Goal: Information Seeking & Learning: Learn about a topic

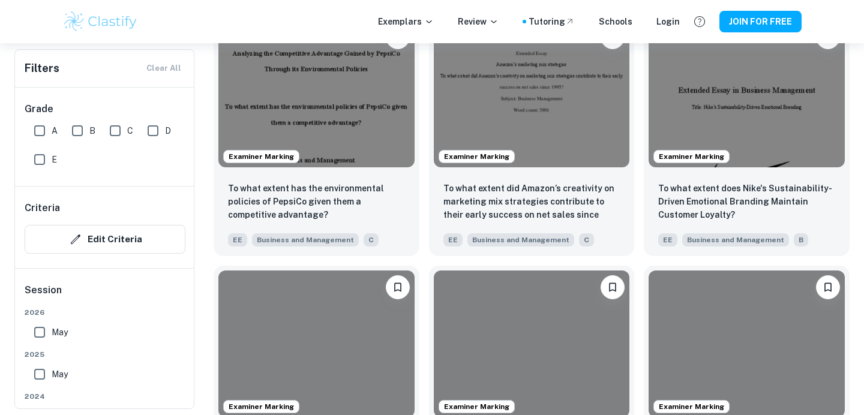
scroll to position [1269, 0]
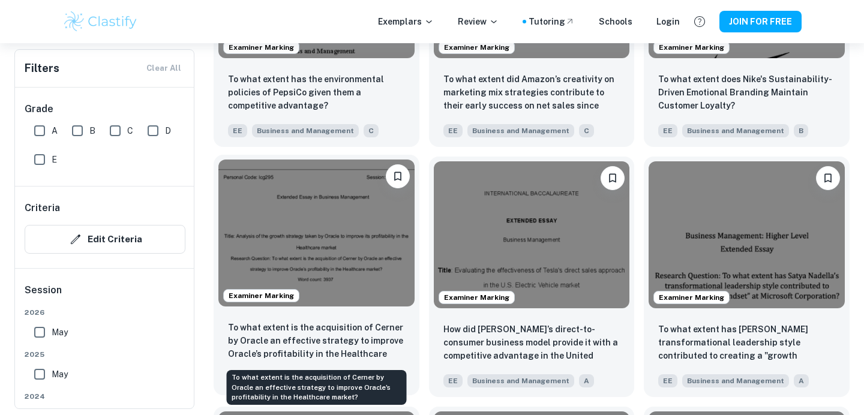
click at [356, 335] on p "To what extent is the acquisition of Cerner by Oracle an effective strategy to …" at bounding box center [316, 341] width 177 height 41
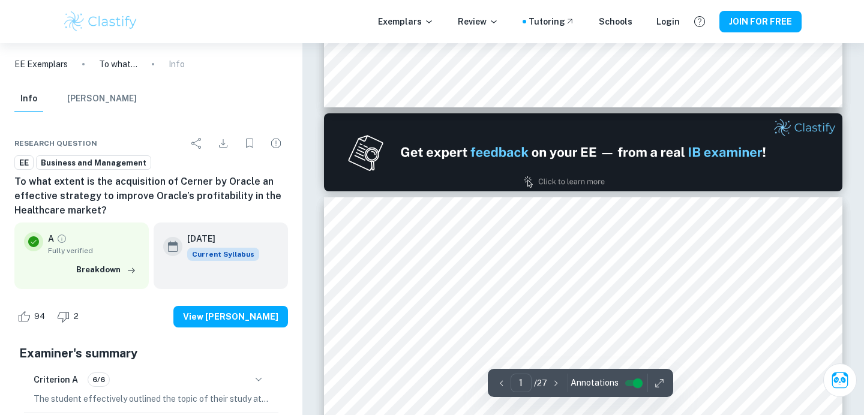
type input "2"
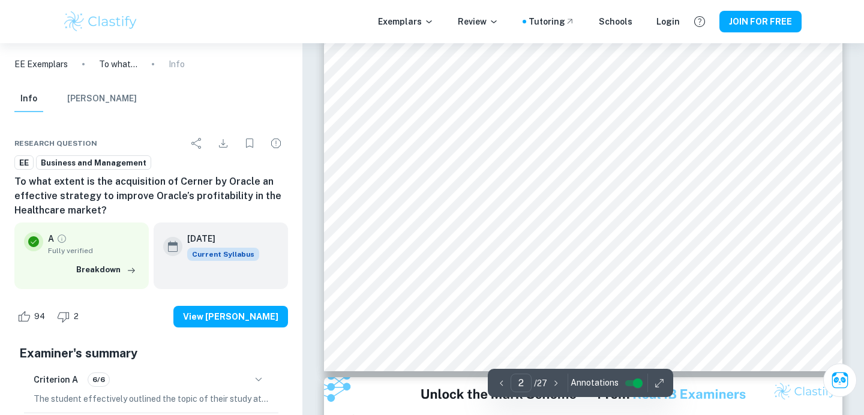
scroll to position [1334, 0]
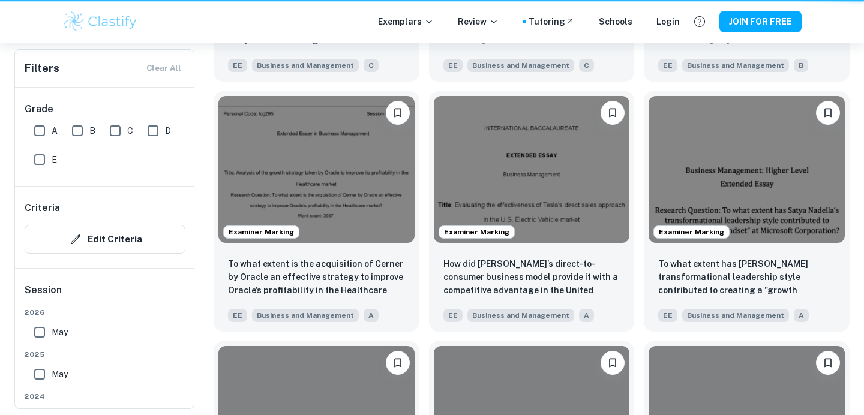
scroll to position [1269, 0]
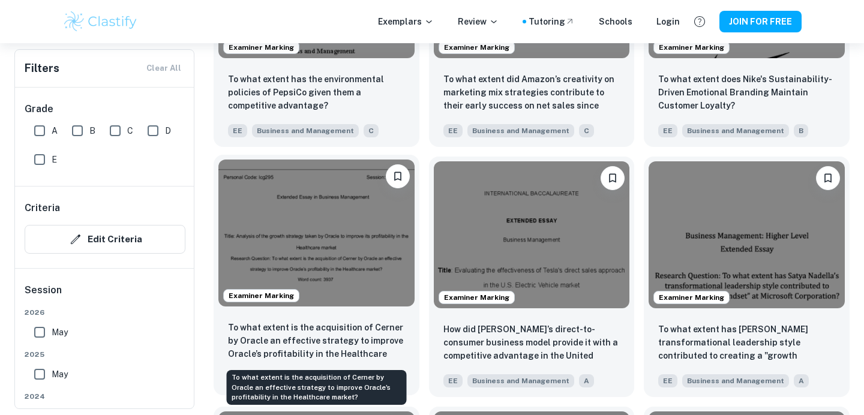
click at [347, 340] on p "To what extent is the acquisition of Cerner by Oracle an effective strategy to …" at bounding box center [316, 341] width 177 height 41
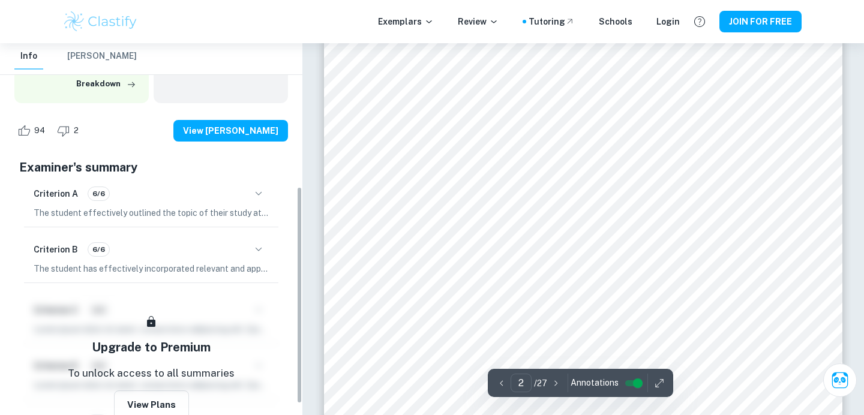
scroll to position [265, 0]
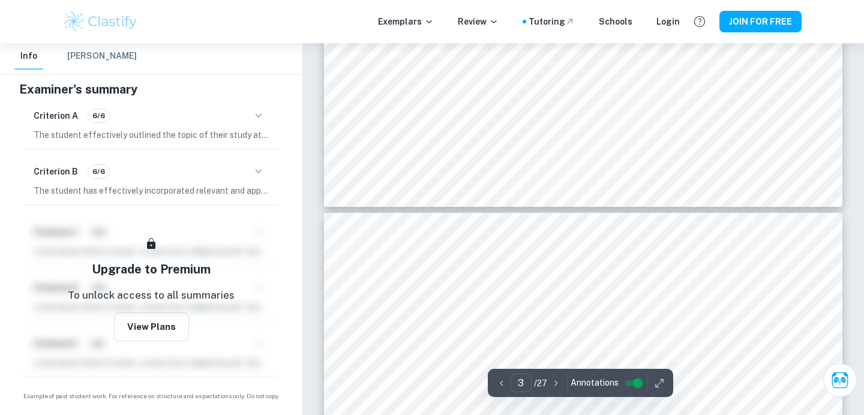
type input "4"
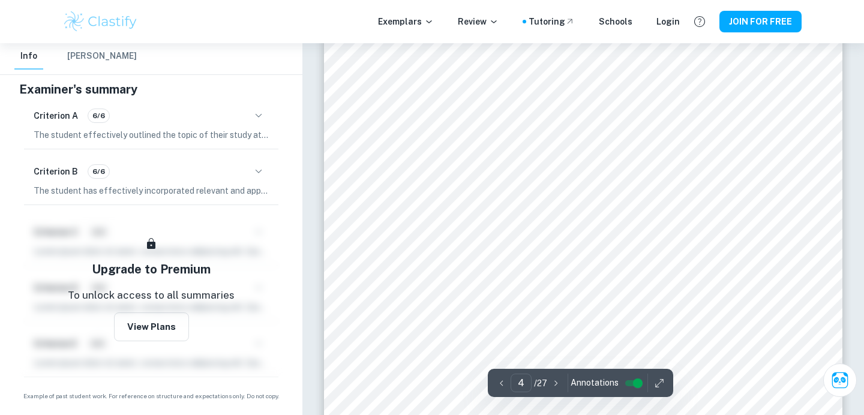
scroll to position [2566, 0]
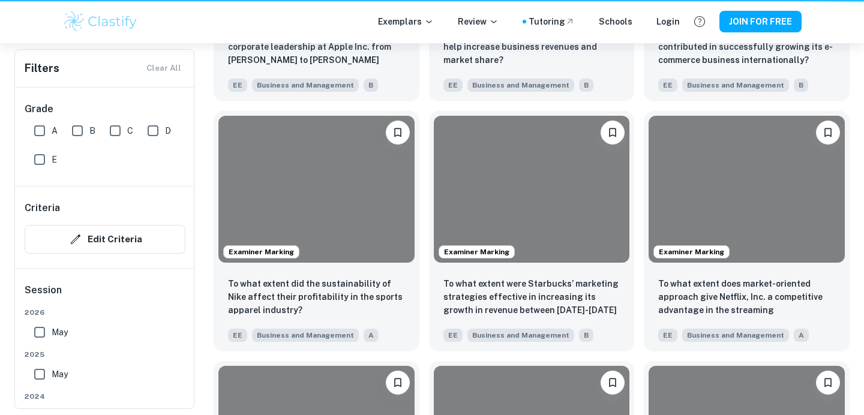
scroll to position [1269, 0]
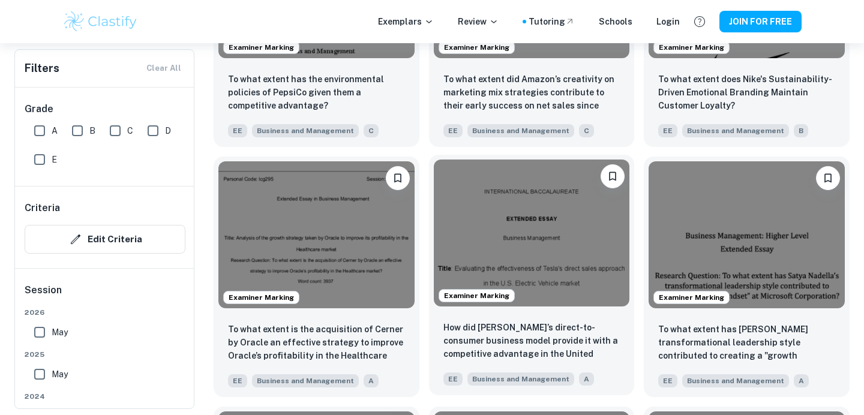
click at [582, 275] on img at bounding box center [532, 233] width 196 height 147
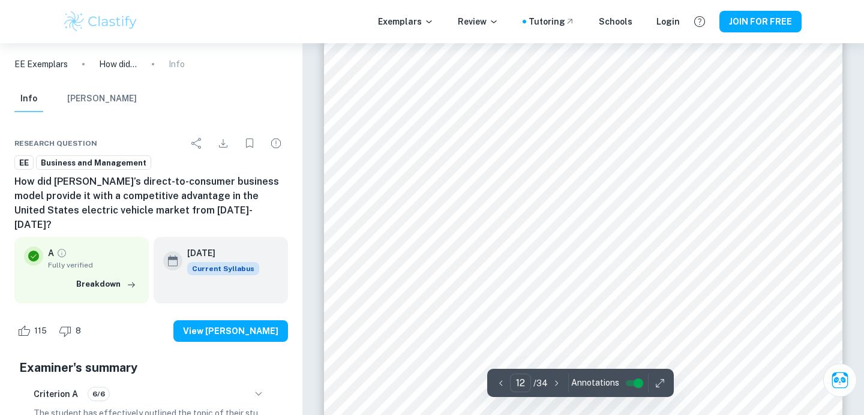
scroll to position [8347, 0]
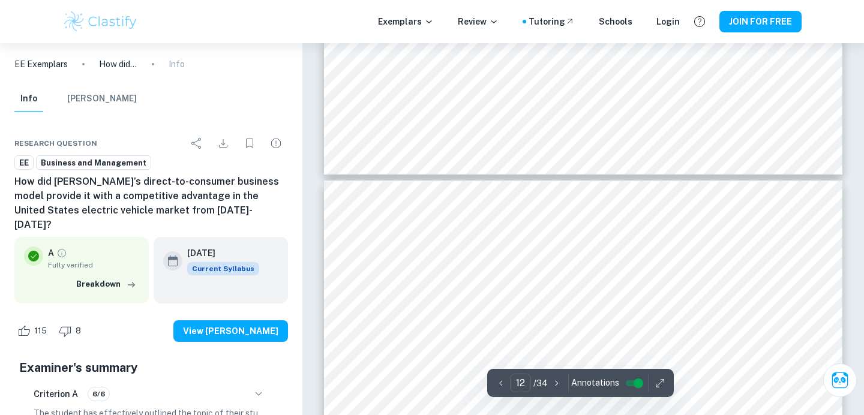
type input "13"
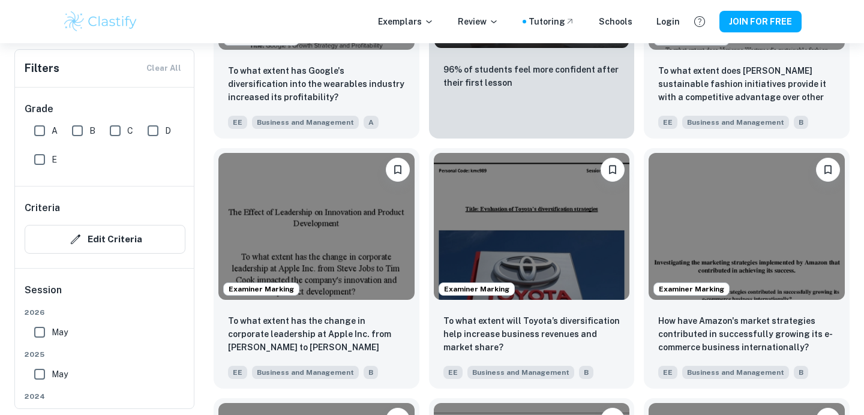
scroll to position [2124, 0]
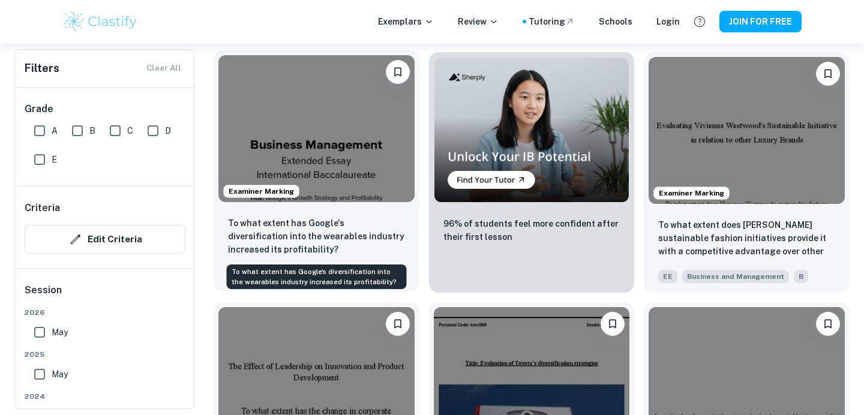
click at [367, 233] on p "To what extent has Google's diversification into the wearables industry increas…" at bounding box center [316, 237] width 177 height 40
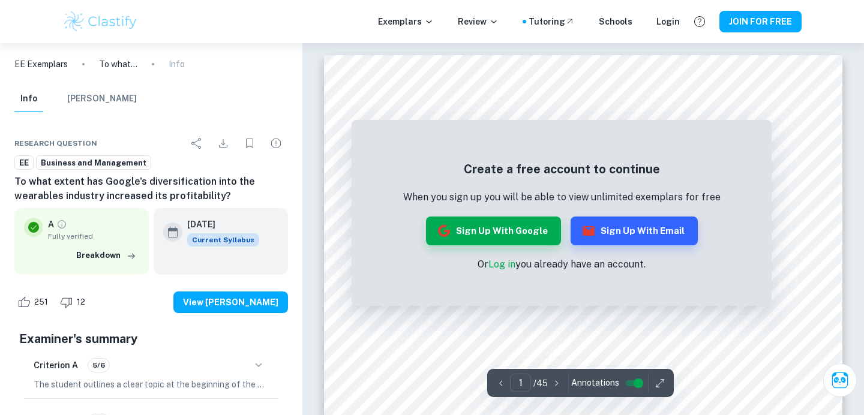
scroll to position [86, 0]
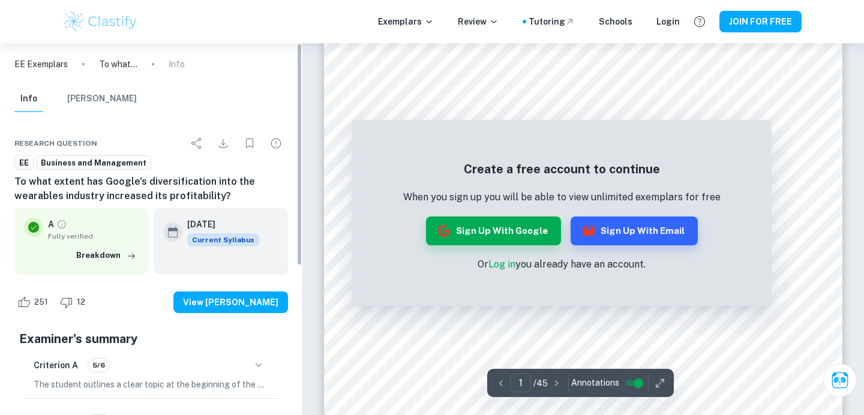
click at [262, 373] on button "button" at bounding box center [258, 365] width 20 height 20
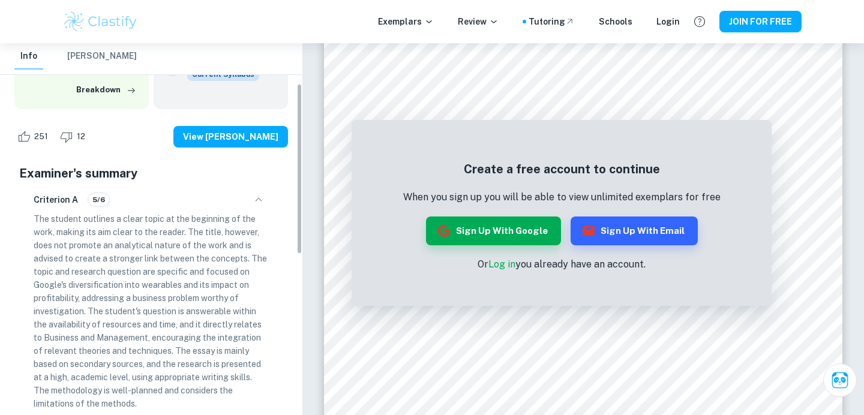
scroll to position [203, 0]
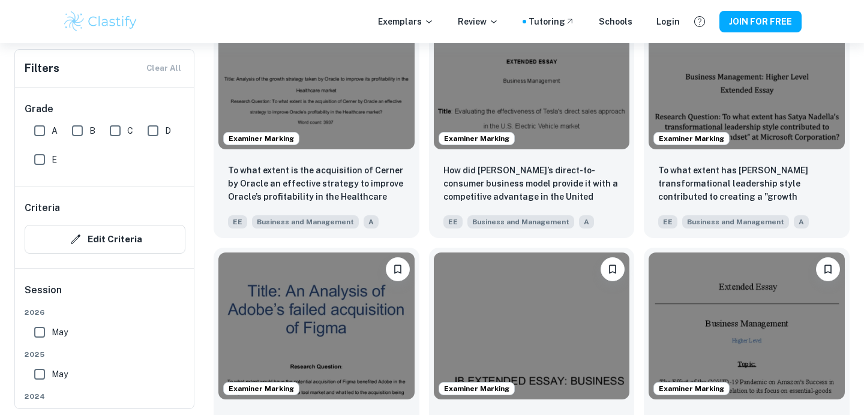
scroll to position [1375, 0]
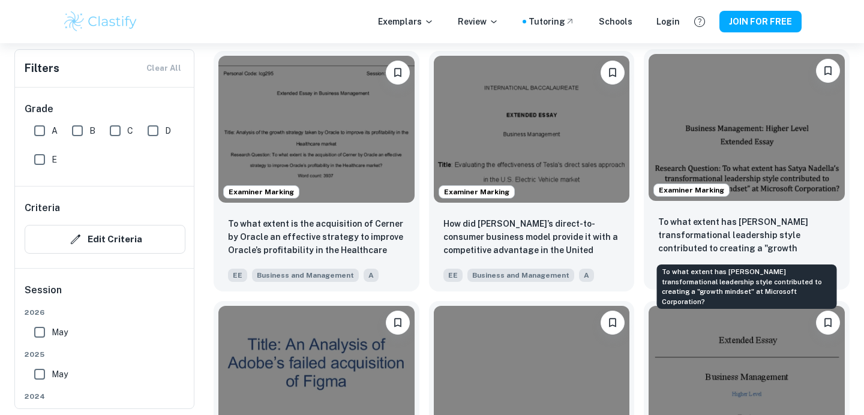
click at [739, 230] on p "To what extent has [PERSON_NAME] transformational leadership style contributed …" at bounding box center [746, 235] width 177 height 41
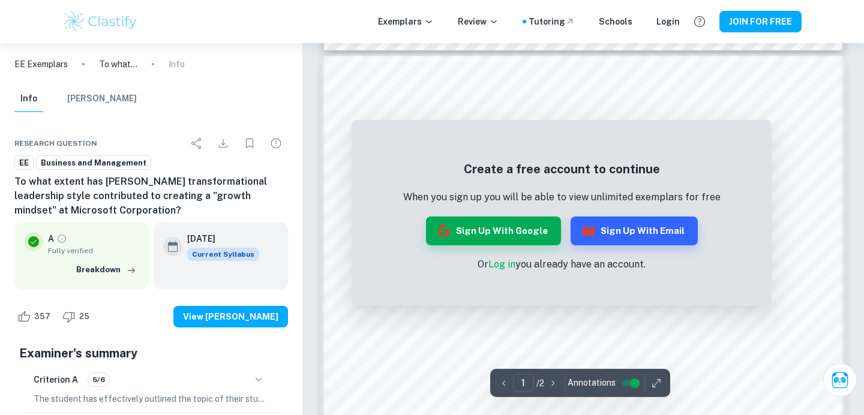
scroll to position [1025, 0]
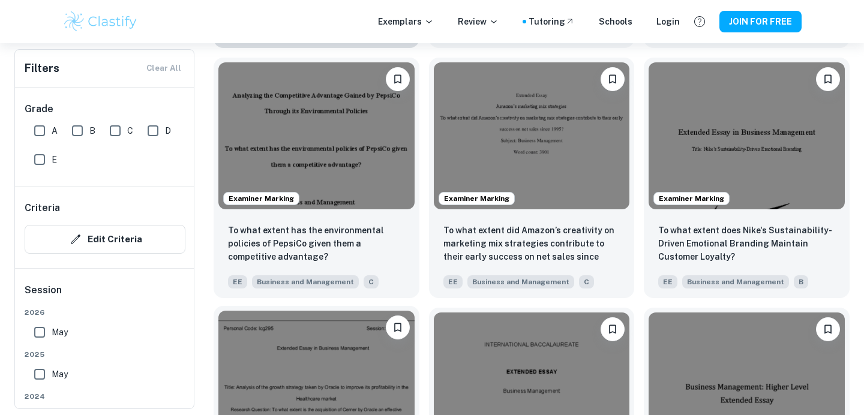
scroll to position [994, 0]
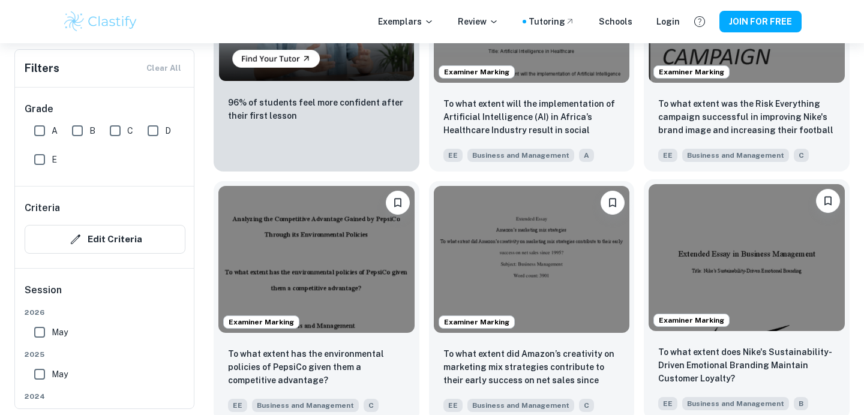
click at [742, 314] on img at bounding box center [747, 257] width 196 height 147
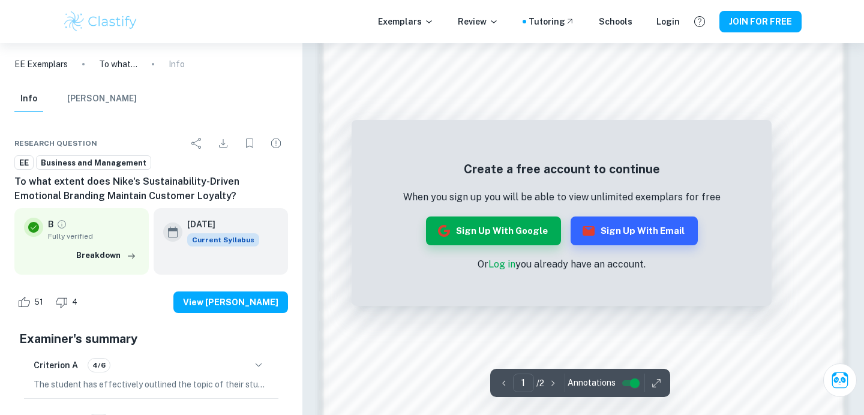
scroll to position [1097, 0]
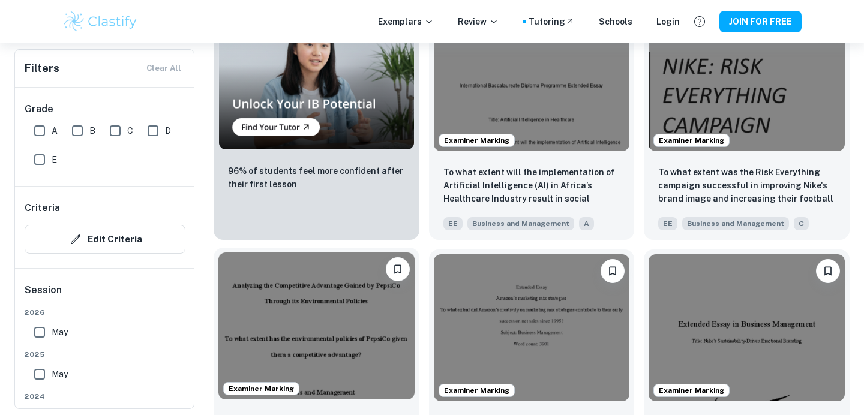
scroll to position [680, 0]
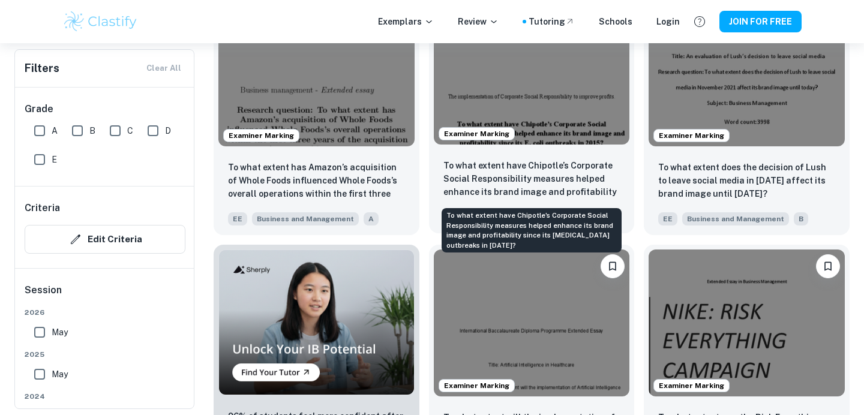
click at [547, 176] on p "To what extent have Chipotle’s Corporate Social Responsibility measures helped …" at bounding box center [531, 179] width 177 height 41
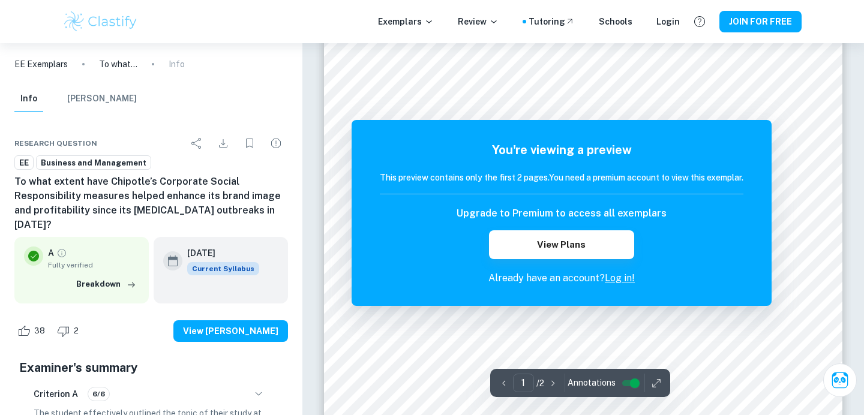
scroll to position [264, 0]
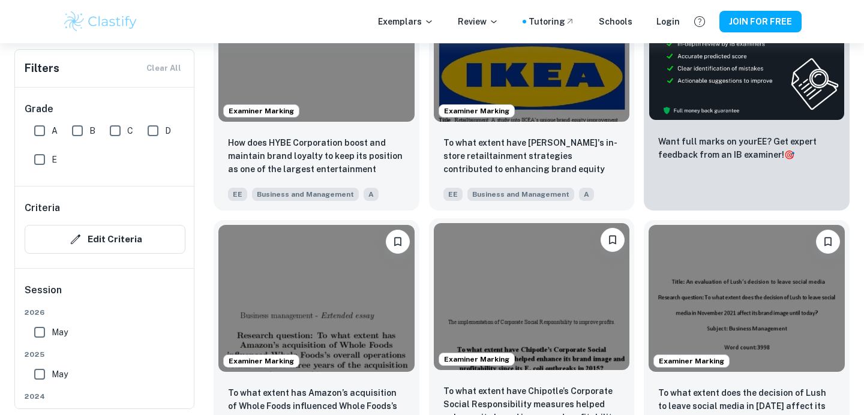
scroll to position [425, 0]
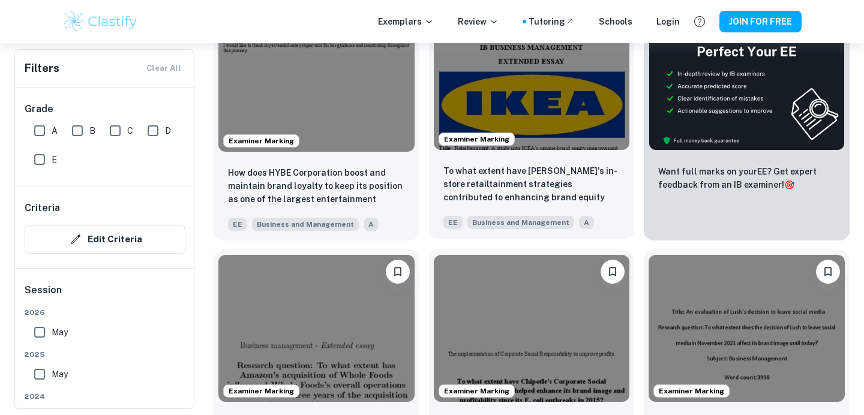
click at [567, 153] on div "Examiner Marking" at bounding box center [532, 76] width 206 height 157
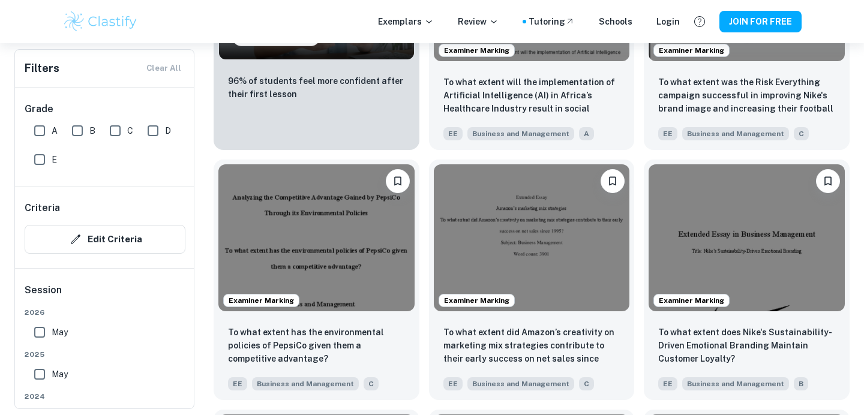
scroll to position [1072, 0]
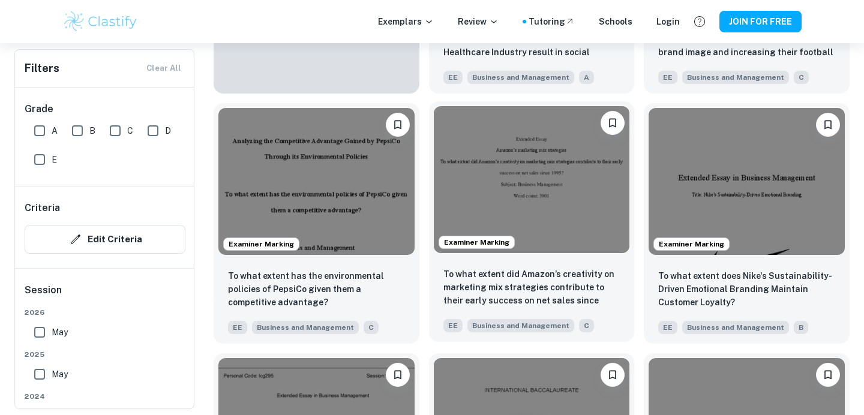
click at [538, 295] on p "To what extent did Amazon’s creativity on marketing mix strategies contribute t…" at bounding box center [531, 288] width 177 height 41
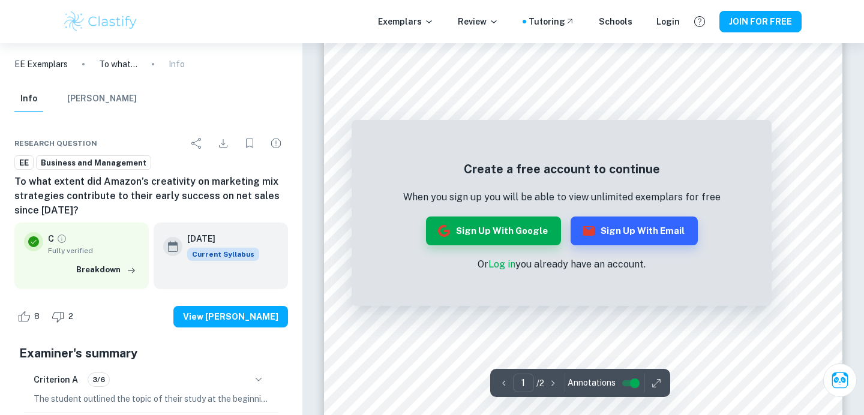
scroll to position [461, 0]
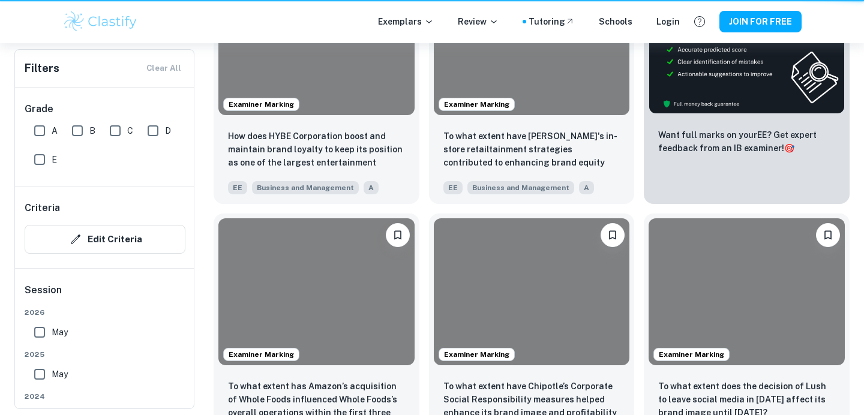
scroll to position [1072, 0]
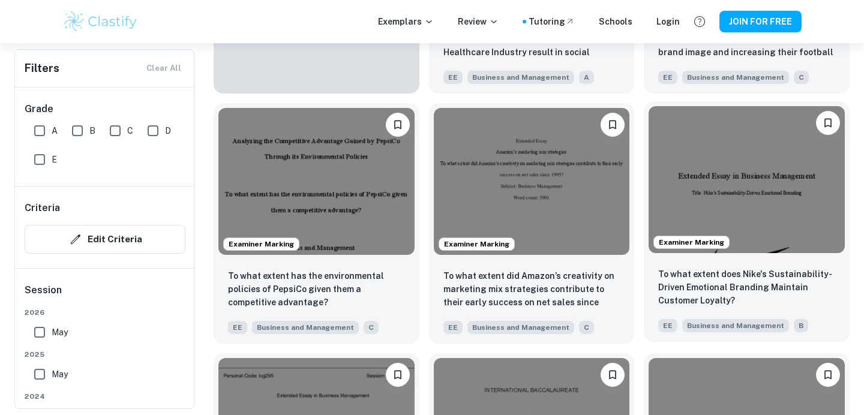
click at [679, 253] on img at bounding box center [747, 179] width 196 height 147
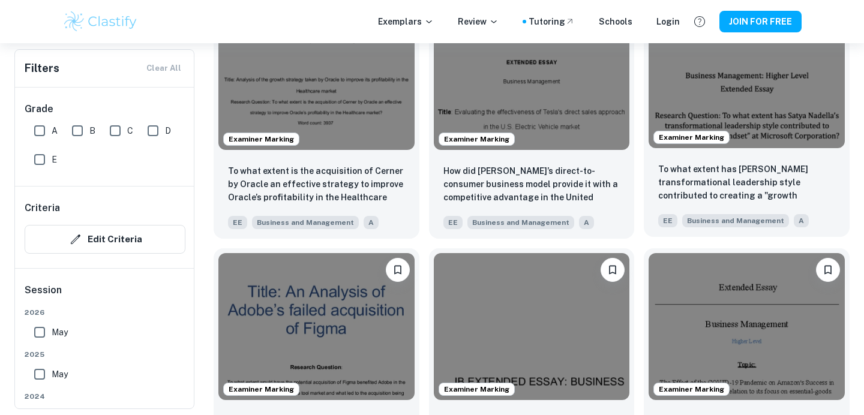
scroll to position [1572, 0]
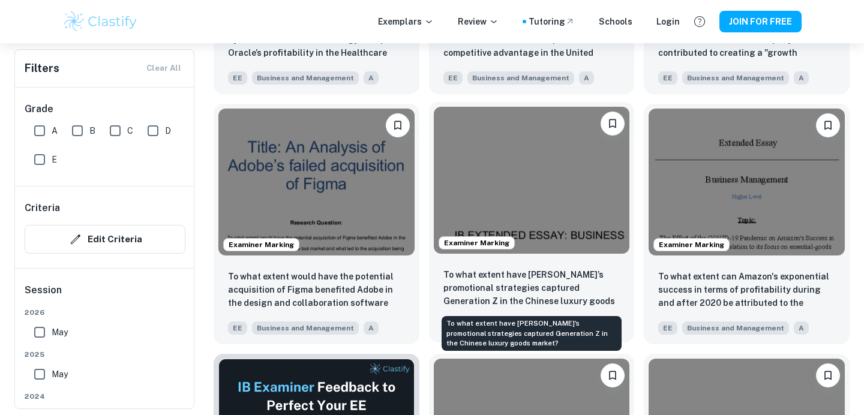
click at [591, 286] on p "To what extent have [PERSON_NAME]’s promotional strategies captured Generation …" at bounding box center [531, 288] width 177 height 41
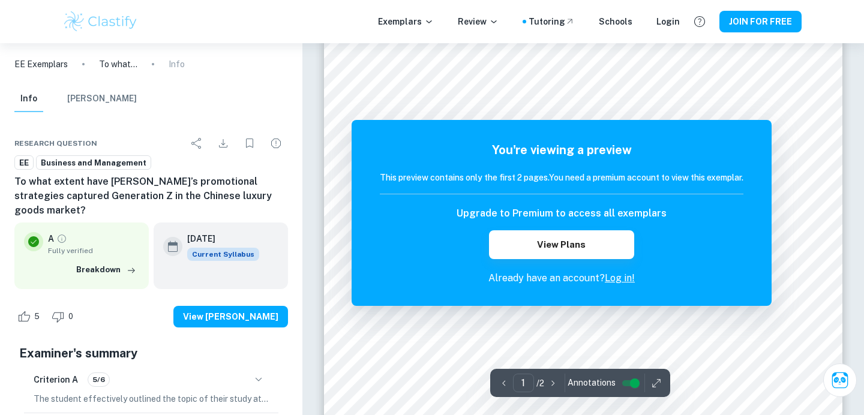
scroll to position [427, 0]
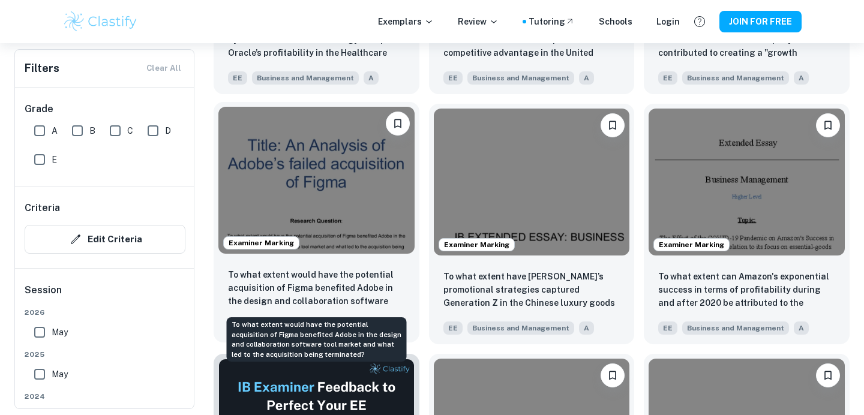
click at [389, 275] on p "To what extent would have the potential acquisition of Figma benefited Adobe in…" at bounding box center [316, 288] width 177 height 41
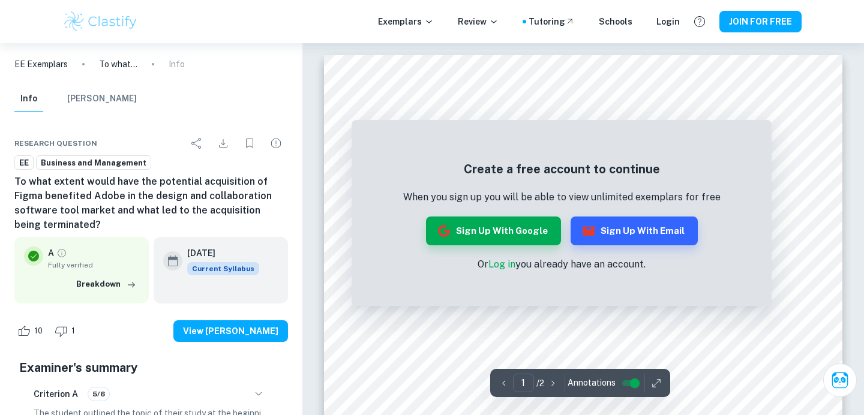
scroll to position [367, 0]
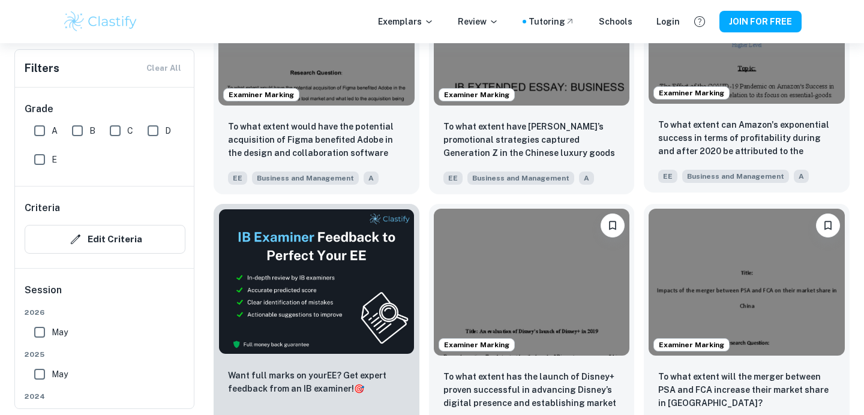
scroll to position [1877, 0]
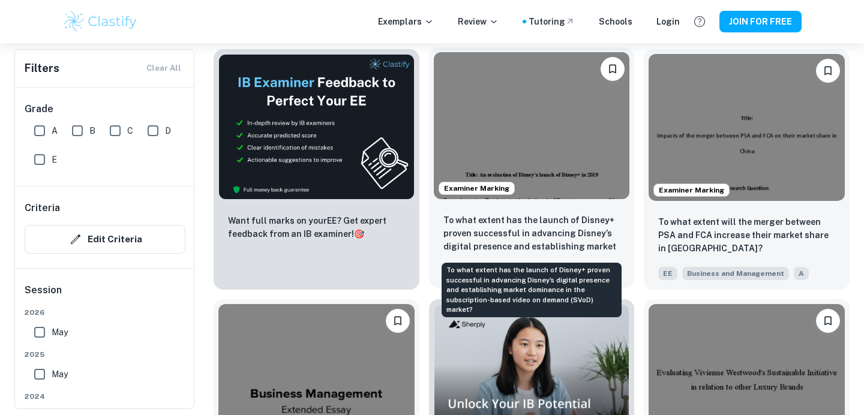
click at [578, 251] on p "To what extent has the launch of Disney+ proven successful in advancing Disney’…" at bounding box center [531, 234] width 177 height 41
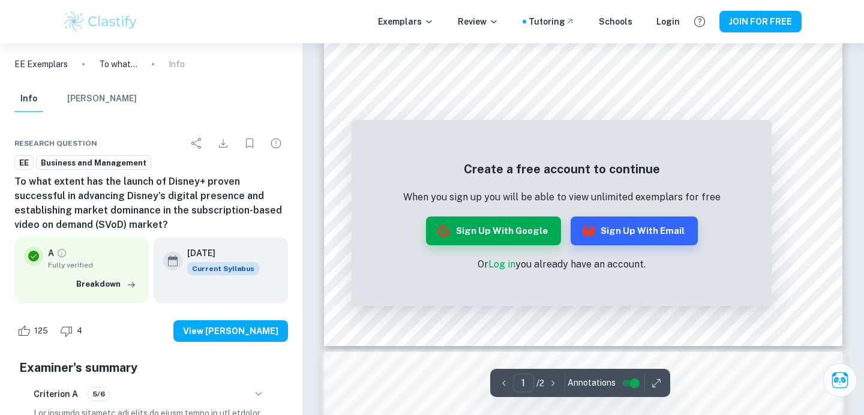
scroll to position [527, 0]
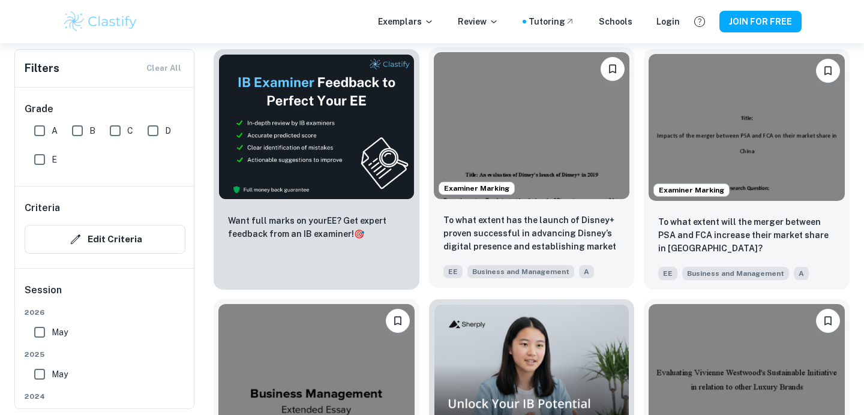
scroll to position [1996, 0]
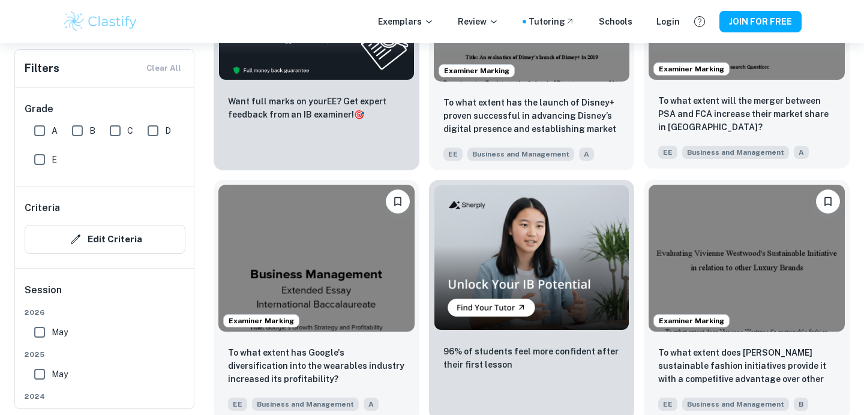
click at [731, 124] on p "To what extent will the merger between PSA and FCA increase their market share …" at bounding box center [746, 114] width 177 height 40
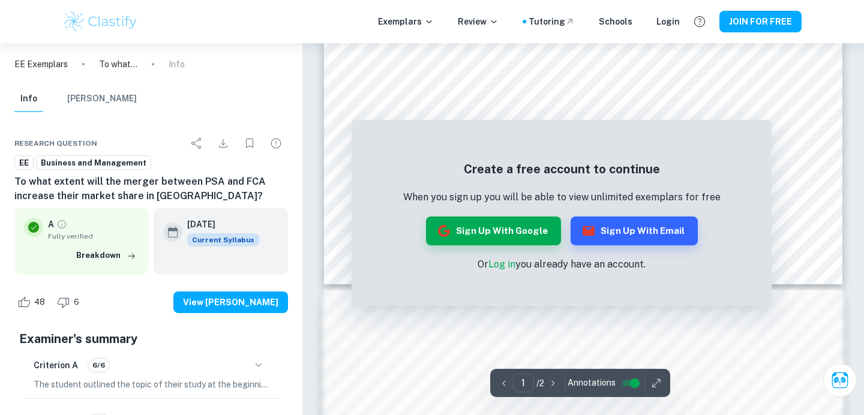
scroll to position [508, 0]
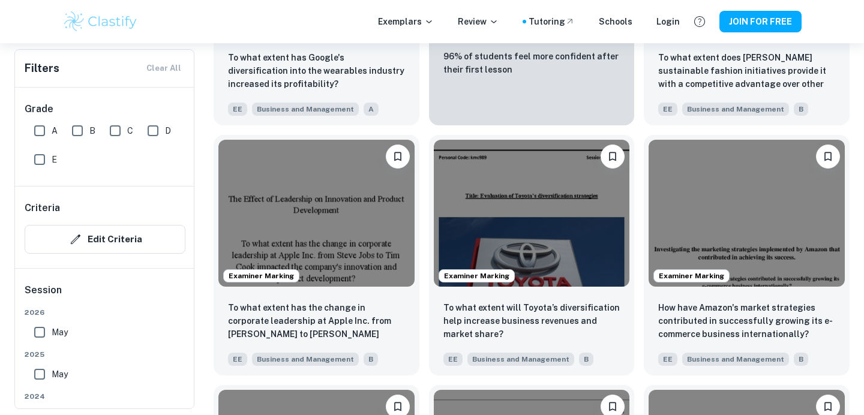
scroll to position [2465, 0]
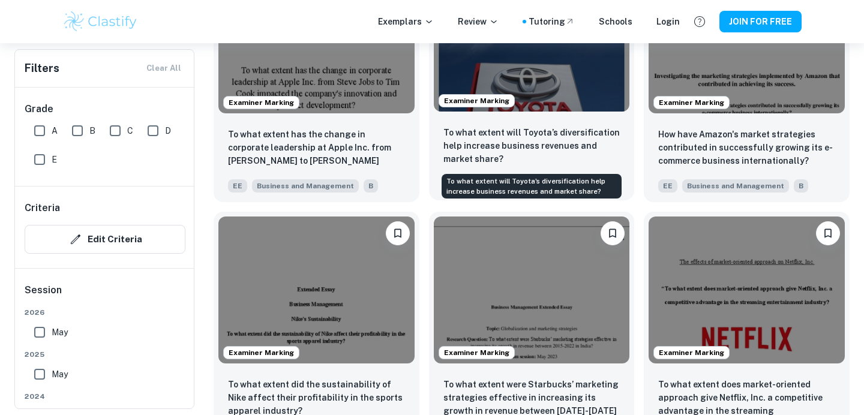
click at [532, 160] on p "To what extent will Toyota’s diversification help increase business revenues an…" at bounding box center [531, 146] width 177 height 40
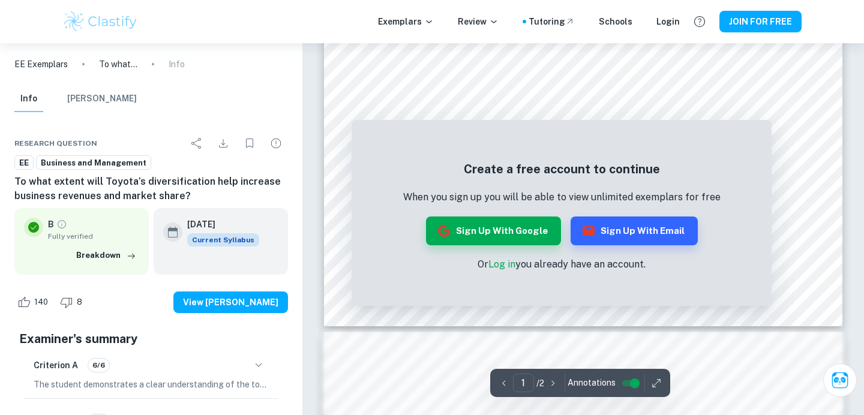
scroll to position [631, 0]
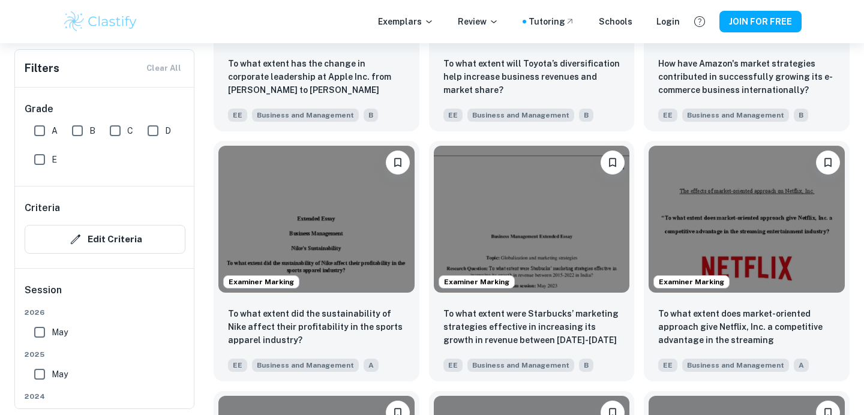
scroll to position [2587, 0]
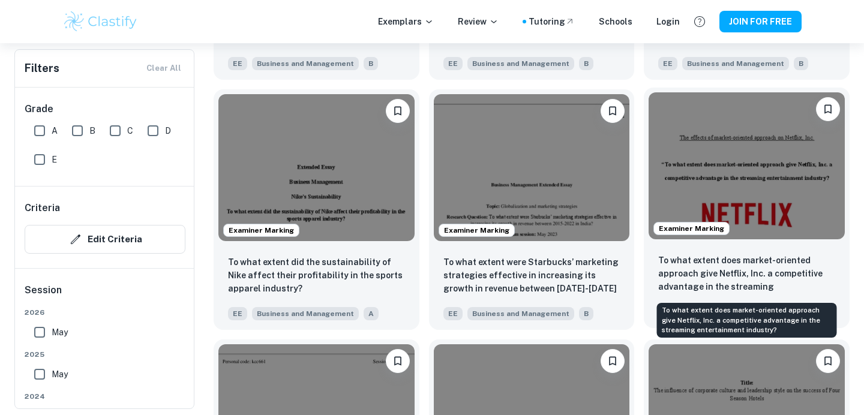
click at [708, 262] on p "To what extent does market-oriented approach give Netflix, Inc. a competitive a…" at bounding box center [746, 274] width 177 height 41
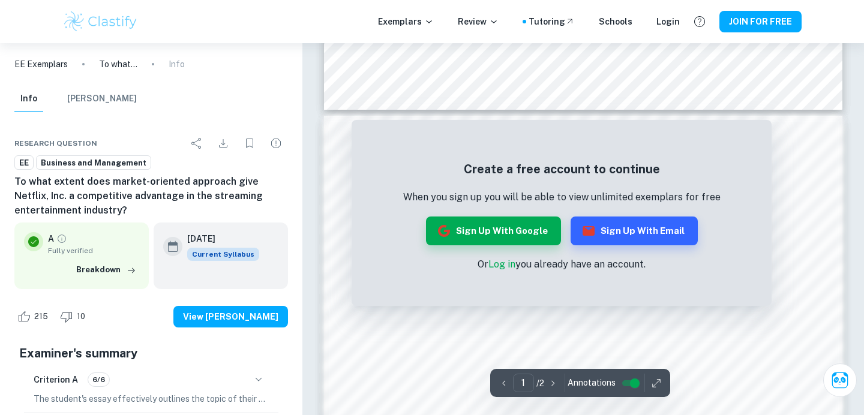
scroll to position [839, 0]
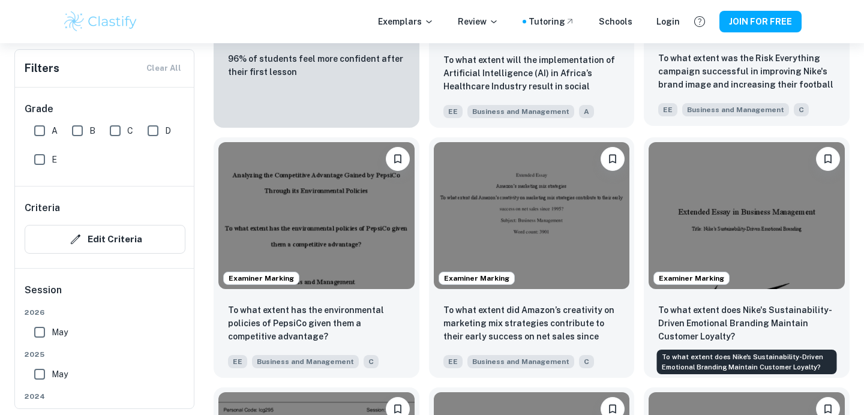
scroll to position [896, 0]
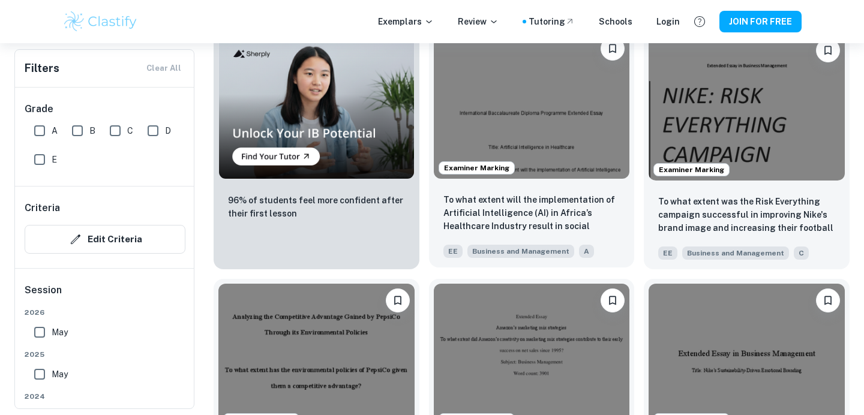
click at [569, 200] on p "To what extent will the implementation of Artificial Intelligence (AI) in Afric…" at bounding box center [531, 213] width 177 height 41
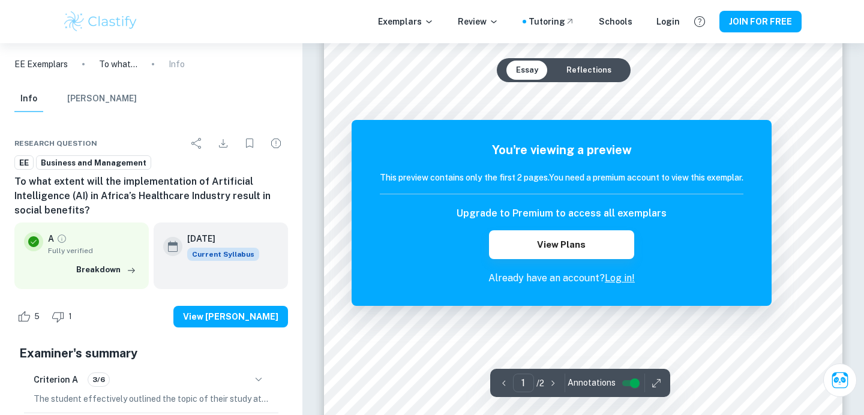
scroll to position [578, 0]
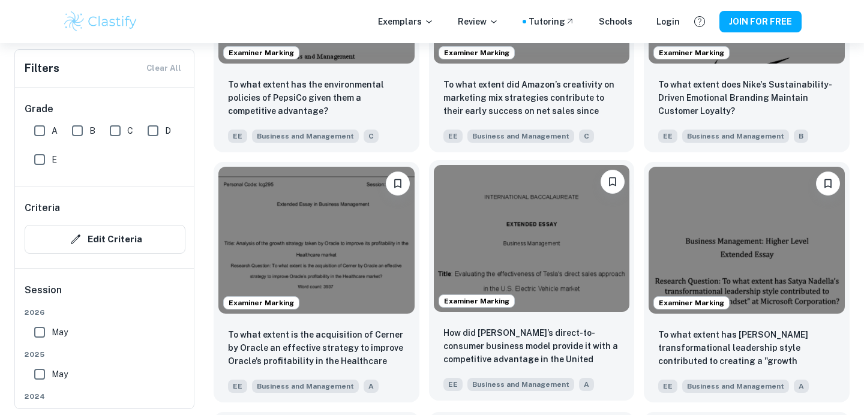
scroll to position [1339, 0]
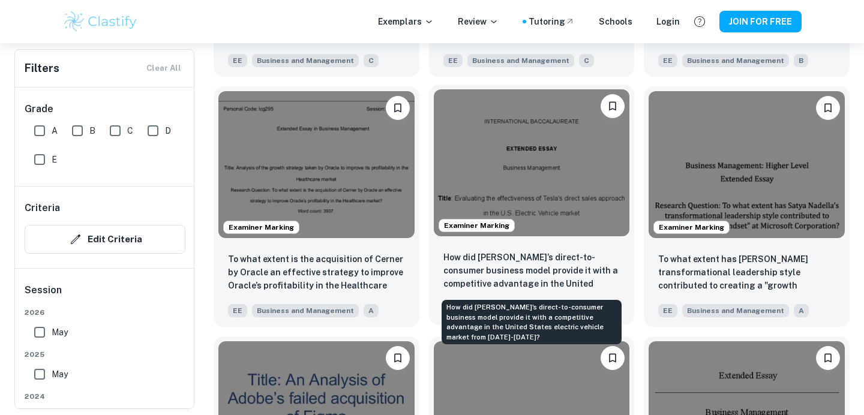
click at [583, 287] on p "How did [PERSON_NAME]’s direct-to-consumer business model provide it with a com…" at bounding box center [531, 271] width 177 height 41
